Goal: Entertainment & Leisure: Browse casually

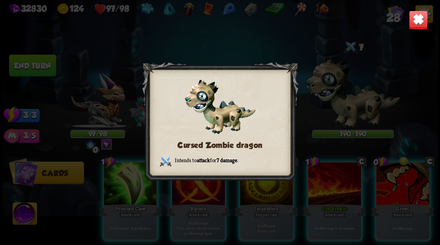
click at [419, 23] on img at bounding box center [418, 19] width 19 height 19
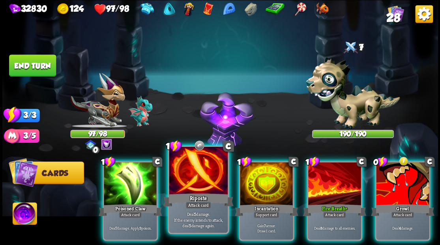
click at [200, 166] on div at bounding box center [198, 171] width 58 height 49
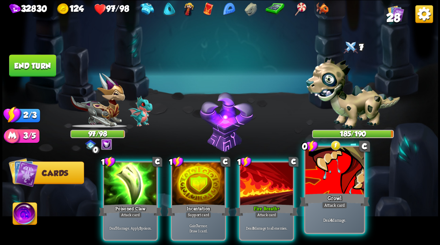
click at [340, 176] on div at bounding box center [334, 171] width 58 height 49
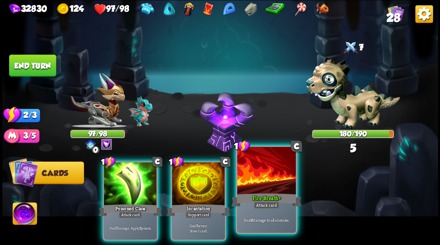
click at [275, 179] on div at bounding box center [266, 171] width 58 height 49
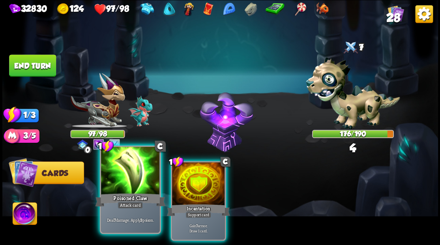
click at [118, 175] on div at bounding box center [130, 171] width 58 height 49
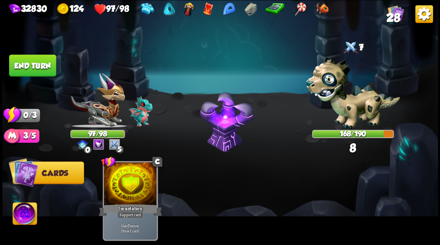
click at [36, 62] on button "End turn" at bounding box center [32, 66] width 47 height 22
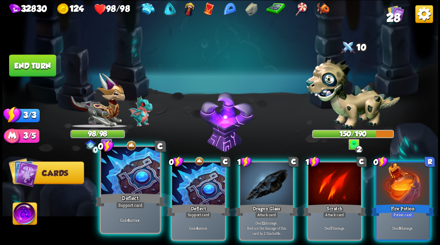
click at [130, 171] on div at bounding box center [130, 171] width 58 height 49
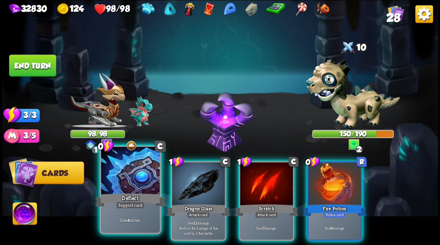
click at [130, 171] on div at bounding box center [130, 171] width 58 height 49
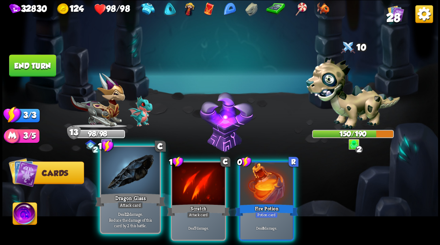
click at [133, 172] on div at bounding box center [130, 171] width 58 height 49
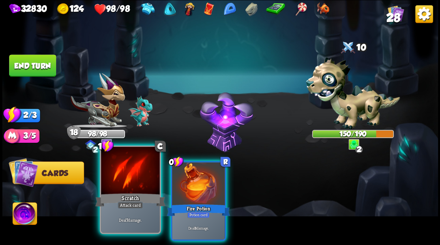
click at [137, 172] on div at bounding box center [130, 171] width 58 height 49
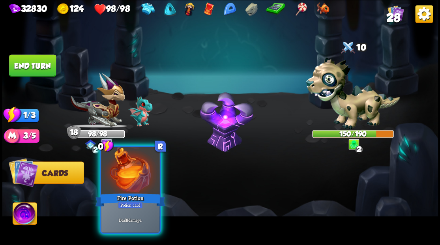
click at [137, 172] on div at bounding box center [130, 171] width 58 height 49
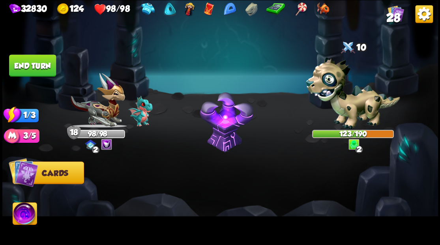
click at [38, 66] on button "End turn" at bounding box center [32, 66] width 47 height 22
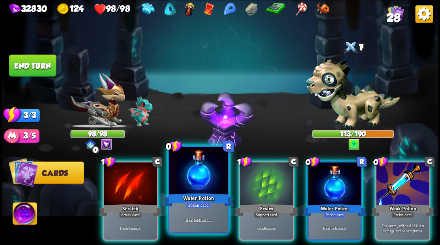
click at [187, 176] on div at bounding box center [198, 171] width 58 height 49
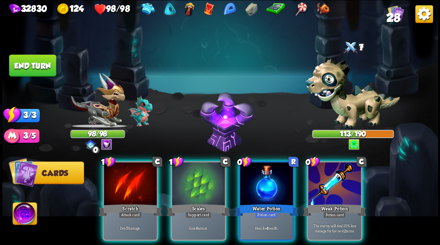
click at [187, 176] on div at bounding box center [198, 184] width 53 height 45
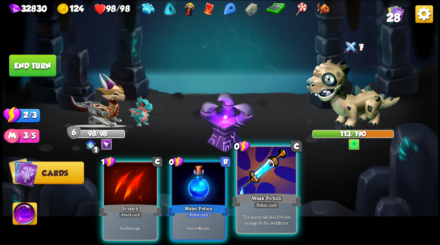
click at [253, 190] on div at bounding box center [266, 171] width 58 height 49
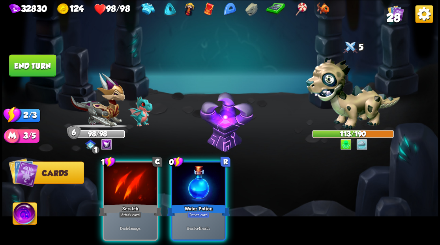
drag, startPoint x: 205, startPoint y: 187, endPoint x: 188, endPoint y: 186, distance: 16.6
click at [191, 186] on div at bounding box center [198, 184] width 53 height 45
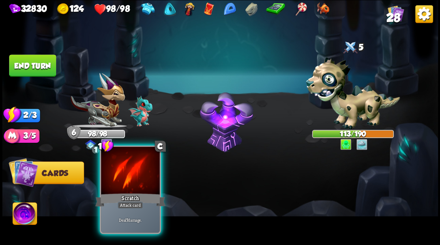
drag, startPoint x: 158, startPoint y: 188, endPoint x: 139, endPoint y: 178, distance: 21.7
click at [148, 183] on div "1 C Scratch Attack card Deal 7 damage." at bounding box center [263, 190] width 349 height 109
click at [137, 175] on div at bounding box center [130, 171] width 58 height 49
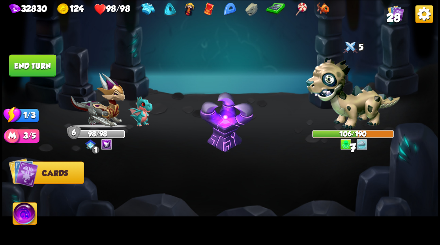
drag, startPoint x: 32, startPoint y: 66, endPoint x: 250, endPoint y: 107, distance: 222.7
click at [32, 66] on button "End turn" at bounding box center [32, 66] width 47 height 22
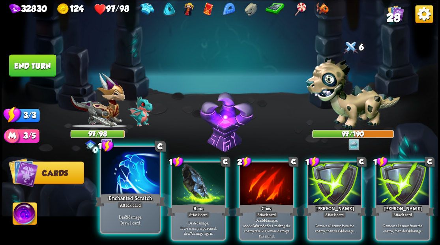
click at [122, 185] on div at bounding box center [130, 171] width 58 height 49
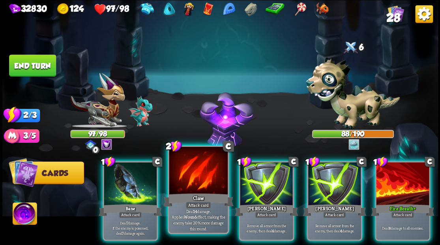
click at [184, 180] on div at bounding box center [198, 171] width 58 height 49
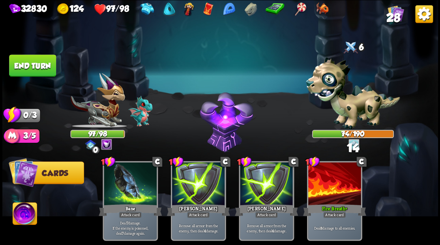
click at [45, 68] on button "End turn" at bounding box center [32, 66] width 47 height 22
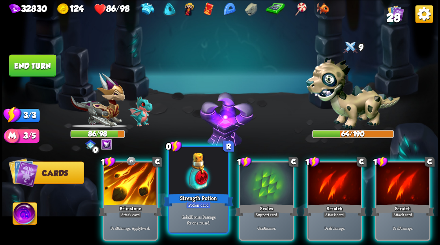
click at [198, 167] on div at bounding box center [198, 171] width 58 height 49
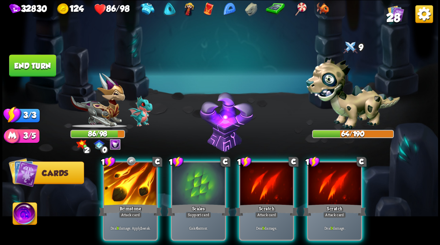
click at [197, 167] on div at bounding box center [198, 184] width 53 height 45
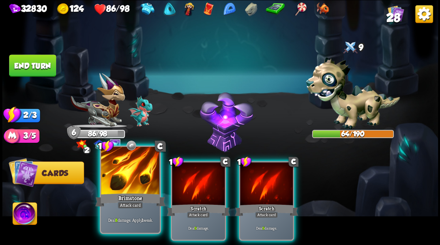
click at [134, 180] on div at bounding box center [130, 171] width 58 height 49
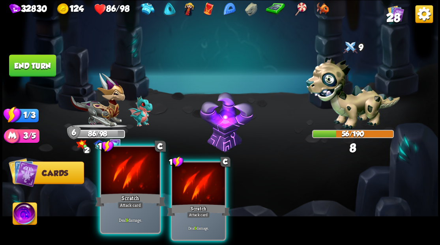
click at [134, 179] on div at bounding box center [130, 171] width 58 height 49
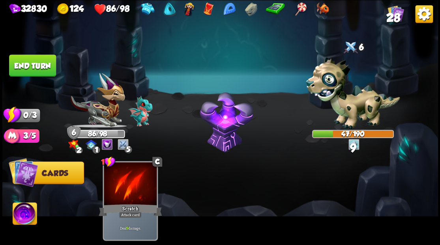
click at [53, 77] on img at bounding box center [220, 122] width 436 height 245
click at [23, 66] on button "End turn" at bounding box center [33, 66] width 48 height 23
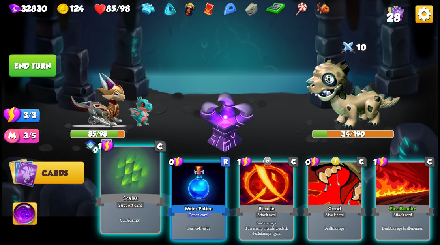
click at [146, 173] on div at bounding box center [130, 171] width 58 height 49
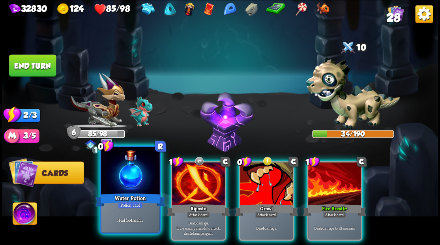
click at [142, 169] on div at bounding box center [130, 171] width 58 height 49
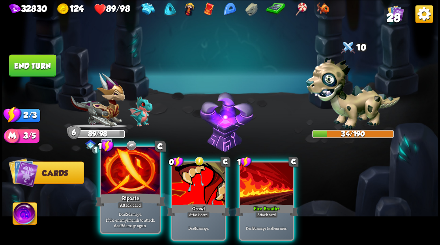
click at [139, 175] on div at bounding box center [130, 171] width 58 height 49
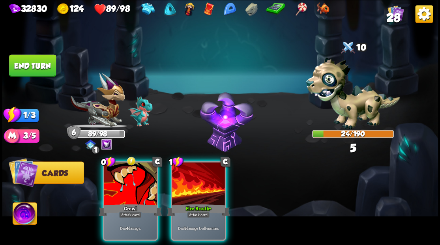
click at [190, 172] on div at bounding box center [198, 184] width 53 height 45
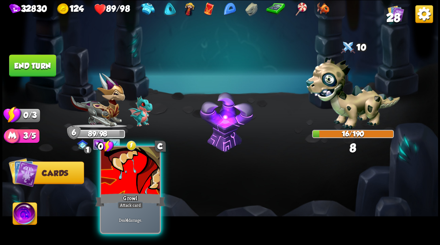
click at [156, 171] on div at bounding box center [130, 171] width 58 height 49
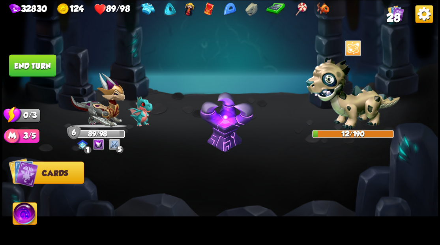
click at [43, 70] on button "End turn" at bounding box center [32, 66] width 47 height 22
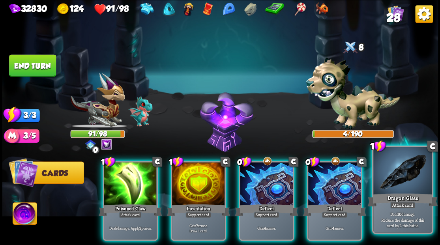
click at [390, 176] on div at bounding box center [403, 171] width 58 height 49
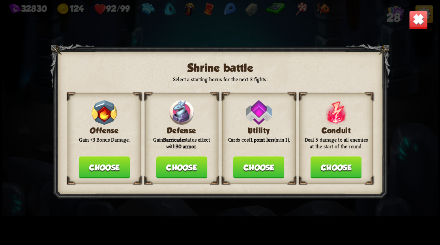
drag, startPoint x: 182, startPoint y: 168, endPoint x: 184, endPoint y: 159, distance: 9.7
click at [184, 159] on button "Choose" at bounding box center [181, 167] width 51 height 22
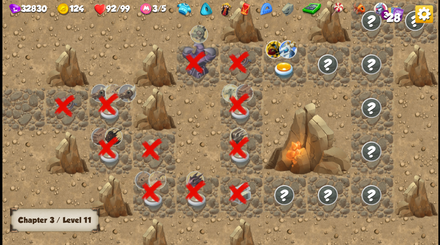
scroll to position [0, 152]
